Goal: Find specific page/section: Find specific page/section

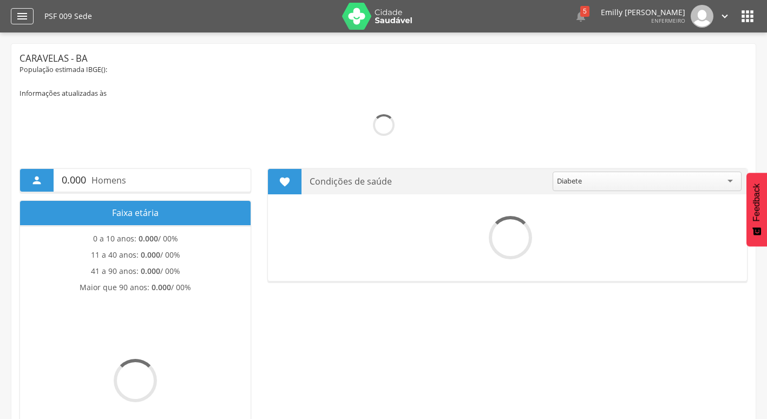
click at [21, 14] on icon "" at bounding box center [22, 16] width 13 height 13
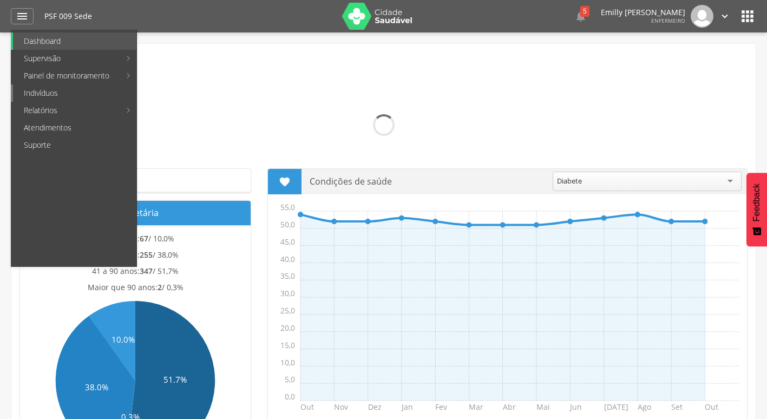
click at [54, 89] on link "Indivíduos" at bounding box center [74, 92] width 123 height 17
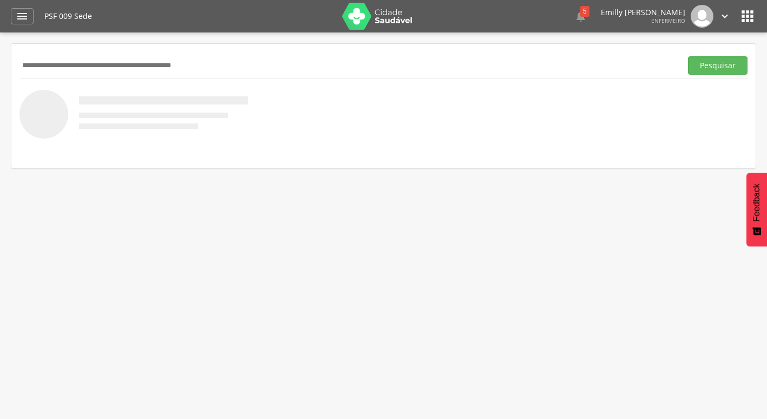
click at [70, 68] on input "text" at bounding box center [348, 65] width 658 height 18
click at [688, 56] on button "Pesquisar" at bounding box center [718, 65] width 60 height 18
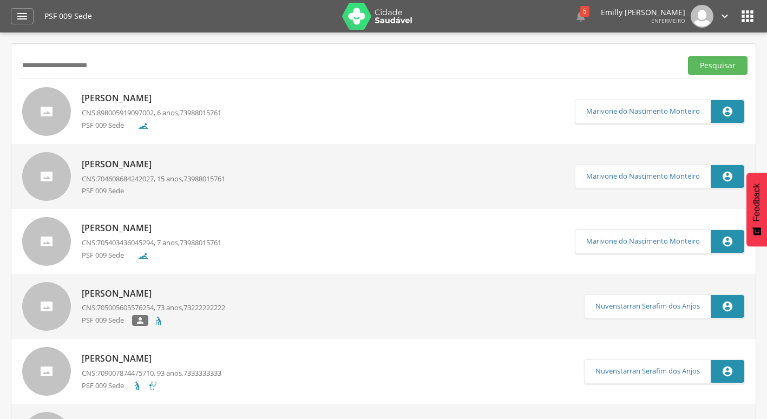
drag, startPoint x: 47, startPoint y: 67, endPoint x: 11, endPoint y: 80, distance: 37.5
click at [688, 56] on button "Pesquisar" at bounding box center [718, 65] width 60 height 18
drag, startPoint x: 115, startPoint y: 59, endPoint x: -2, endPoint y: 81, distance: 119.0
click at [0, 81] on html " Dashboard Supervisão Produtividade Mapa da Cidade App desatualizado Última si…" at bounding box center [383, 209] width 767 height 419
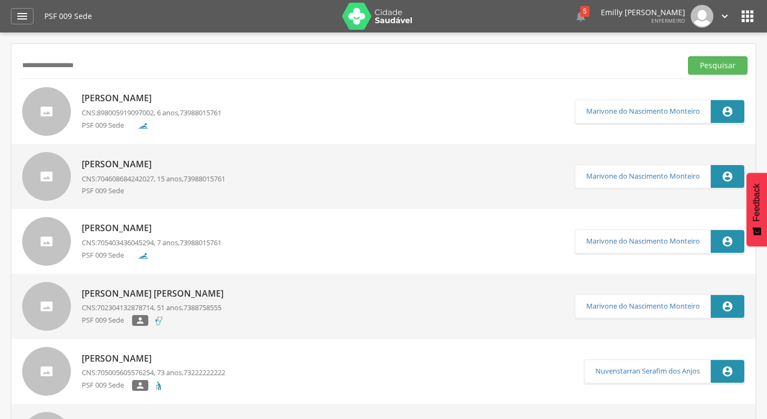
type input "**********"
click at [688, 56] on button "Pesquisar" at bounding box center [718, 65] width 60 height 18
click at [364, 32] on div "PSF 009 Sede  5  Lorem ipsum dolor sit amet, sed do eiusmod tempor incididunt…" at bounding box center [400, 16] width 712 height 32
click at [366, 19] on img at bounding box center [377, 16] width 70 height 27
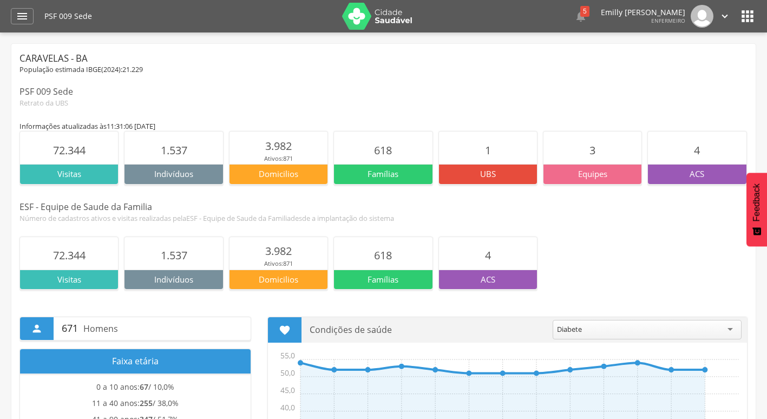
click at [722, 21] on icon "" at bounding box center [725, 16] width 12 height 12
click at [664, 64] on link "Sair" at bounding box center [688, 63] width 86 height 14
